Goal: Find specific page/section: Find specific page/section

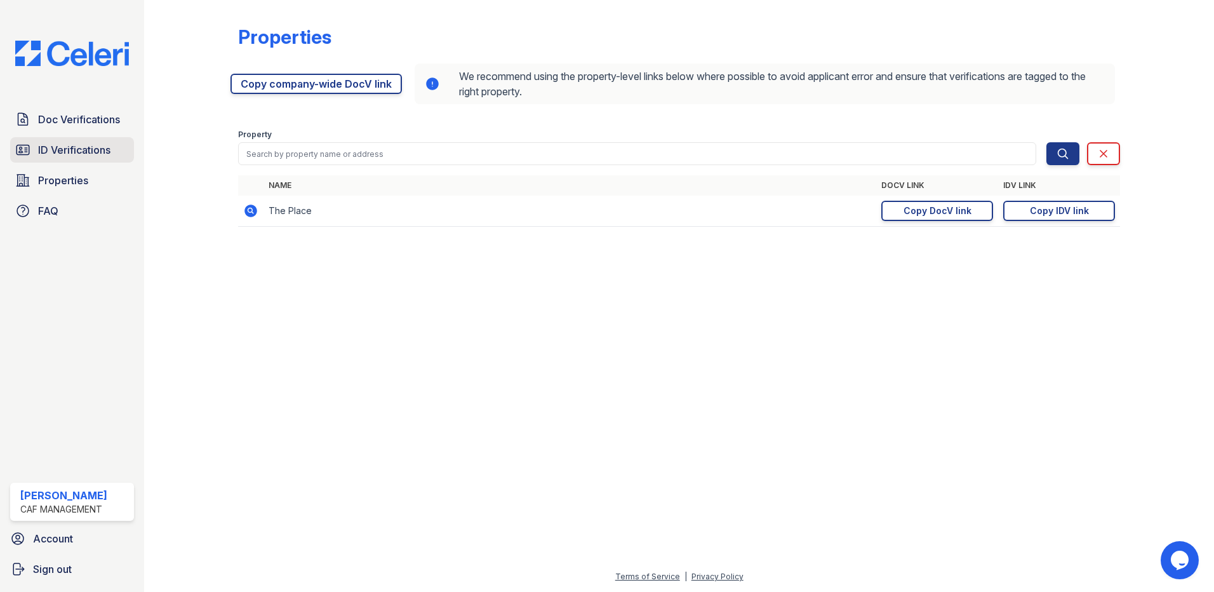
click at [73, 147] on span "ID Verifications" at bounding box center [74, 149] width 72 height 15
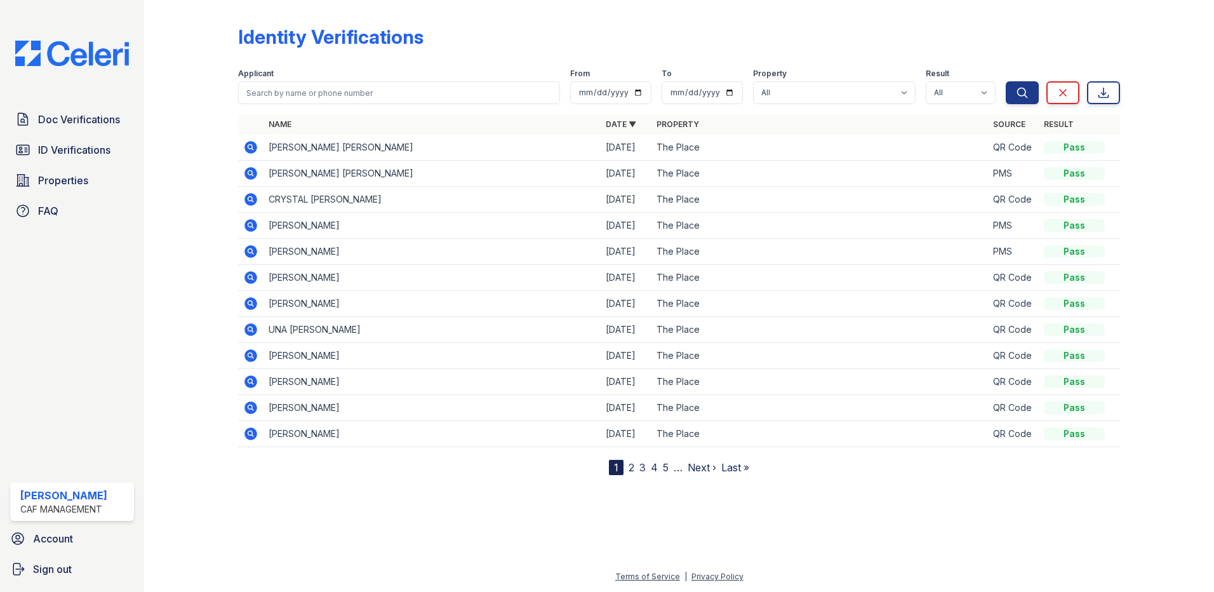
click at [247, 146] on icon at bounding box center [251, 147] width 13 height 13
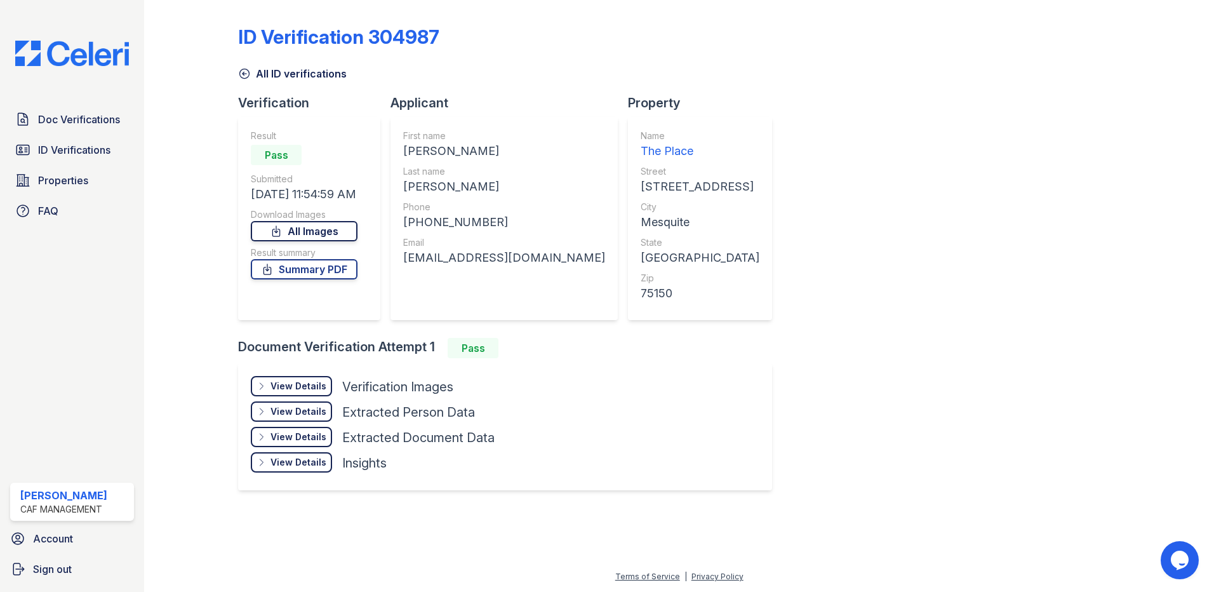
click at [313, 227] on link "All Images" at bounding box center [304, 231] width 107 height 20
